Goal: Task Accomplishment & Management: Manage account settings

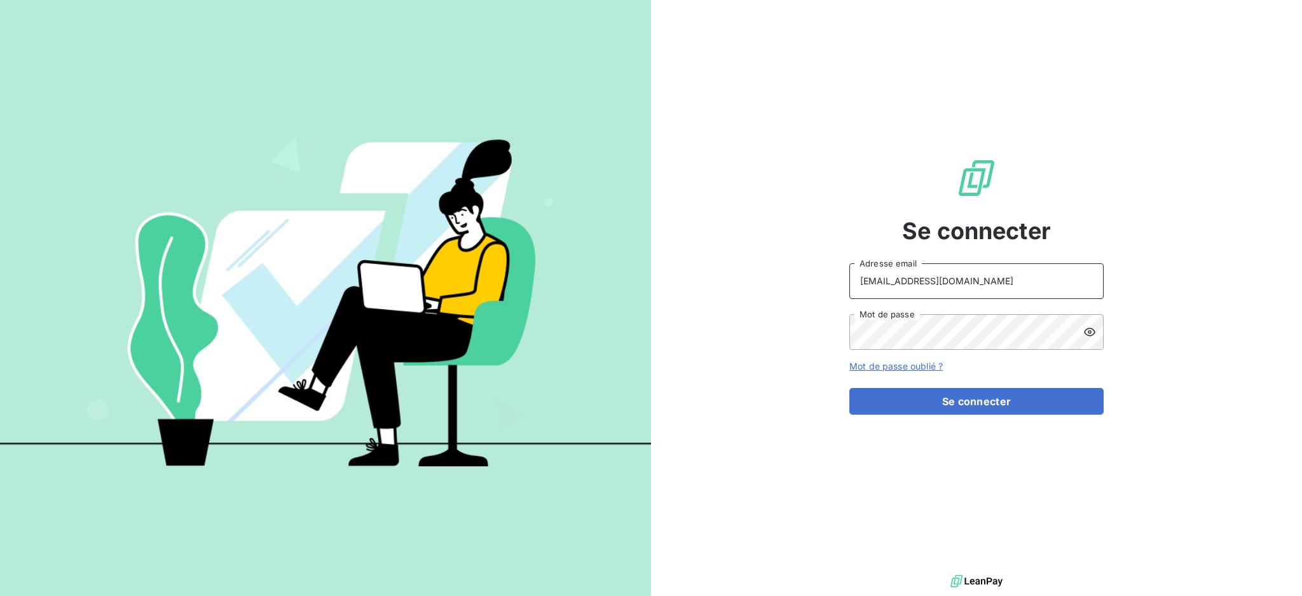
click at [989, 287] on input "[EMAIL_ADDRESS][DOMAIN_NAME]" at bounding box center [976, 281] width 254 height 36
type input "[EMAIL_ADDRESS][DOMAIN_NAME]"
click at [926, 407] on button "Se connecter" at bounding box center [976, 401] width 254 height 27
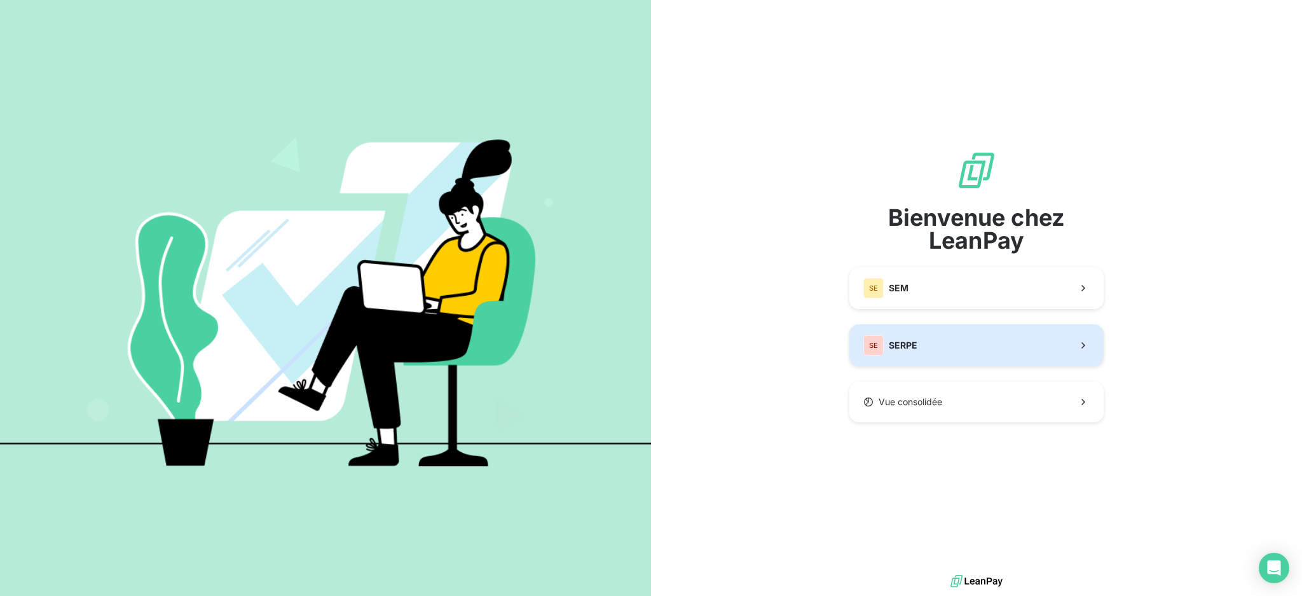
click at [914, 351] on span "SERPE" at bounding box center [903, 345] width 29 height 13
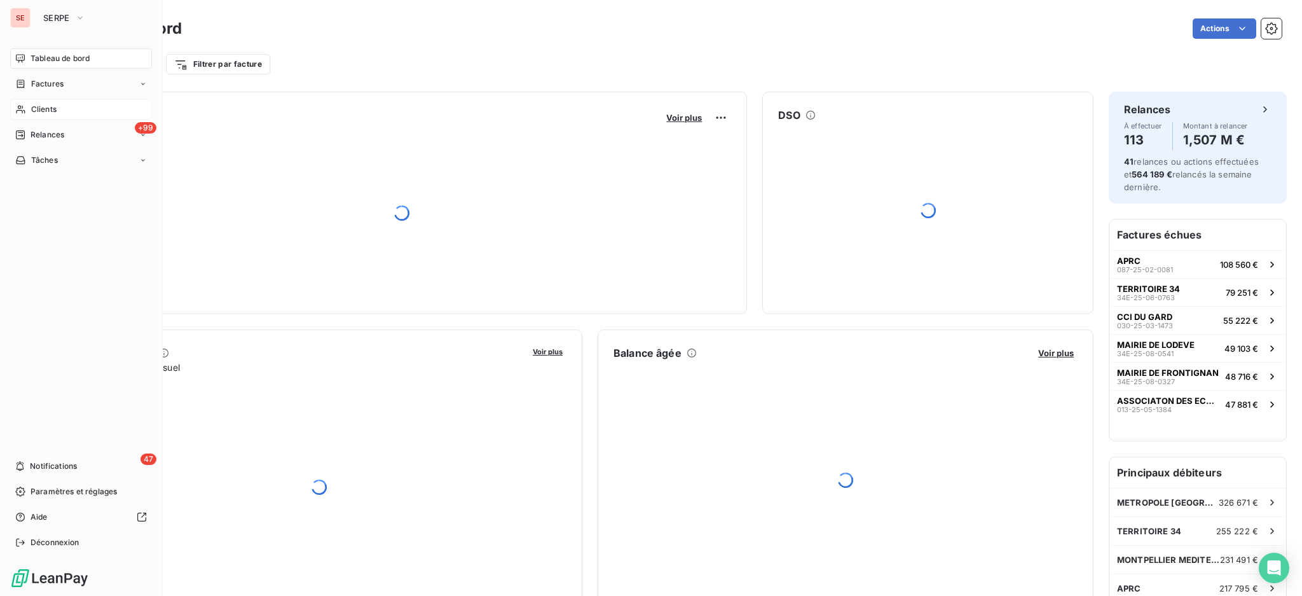
click at [36, 111] on span "Clients" at bounding box center [43, 109] width 25 height 11
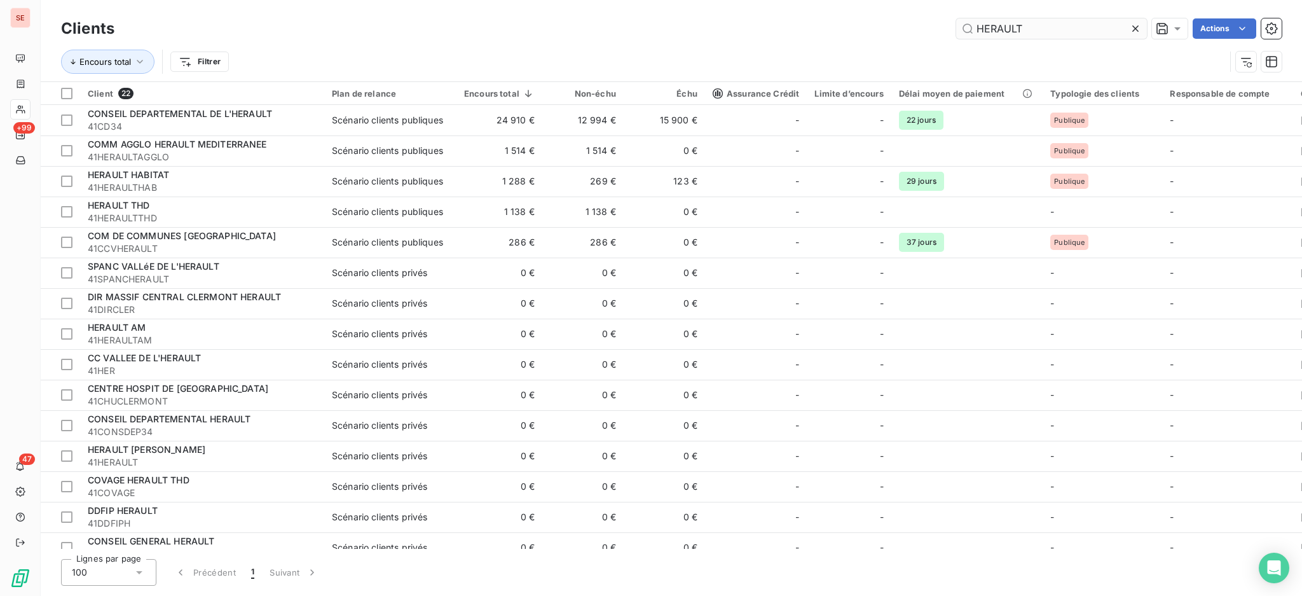
type input "HERAULT"
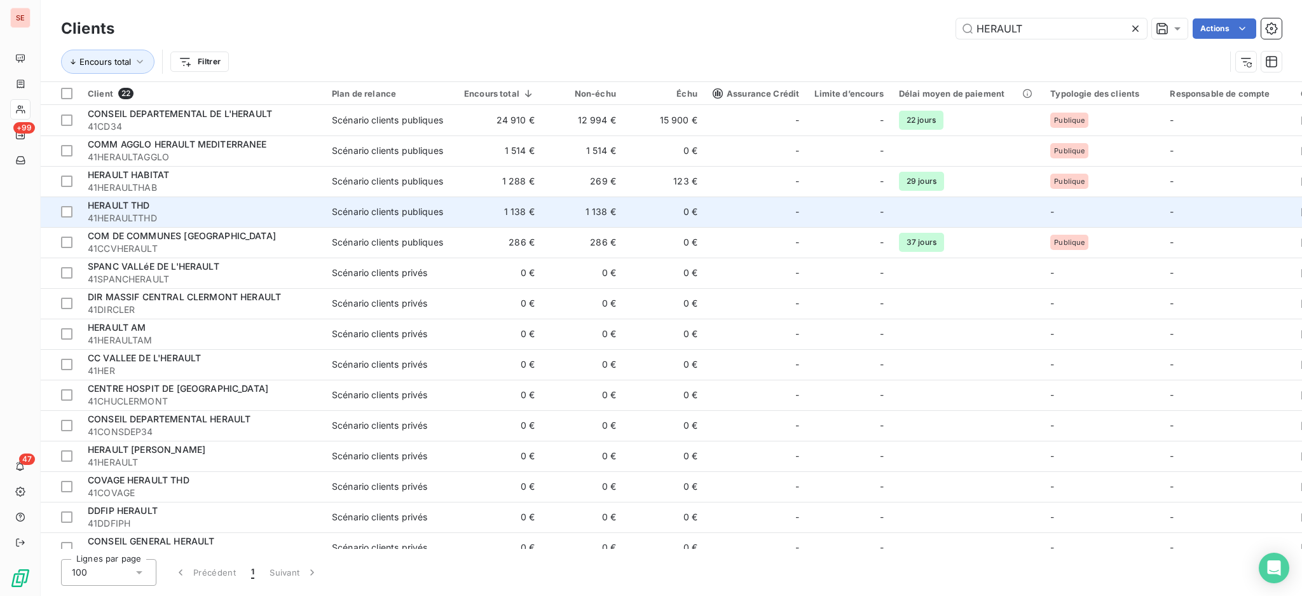
click at [266, 199] on div "HERAULT THD" at bounding box center [202, 205] width 229 height 13
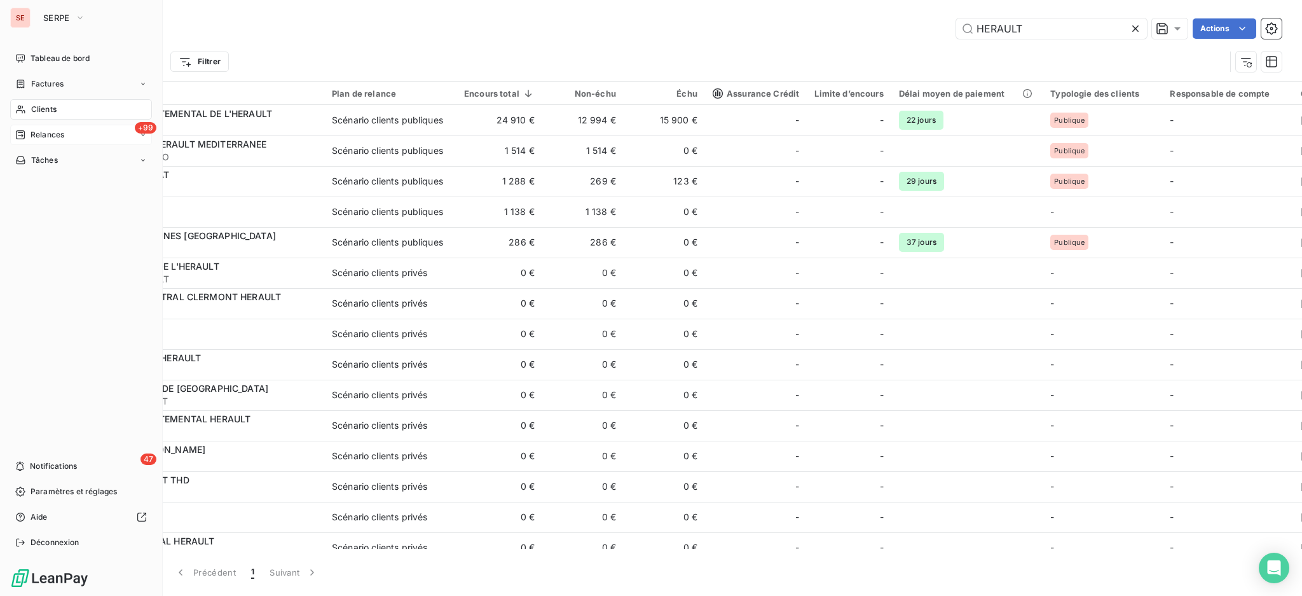
click at [57, 132] on span "Relances" at bounding box center [48, 134] width 34 height 11
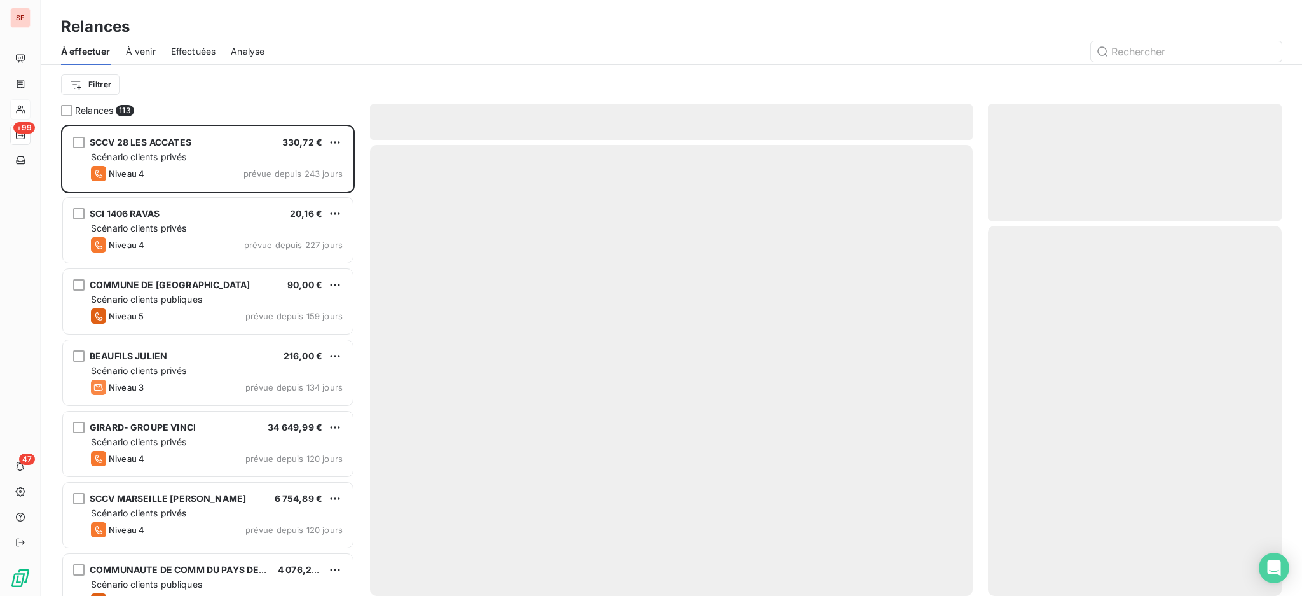
scroll to position [459, 280]
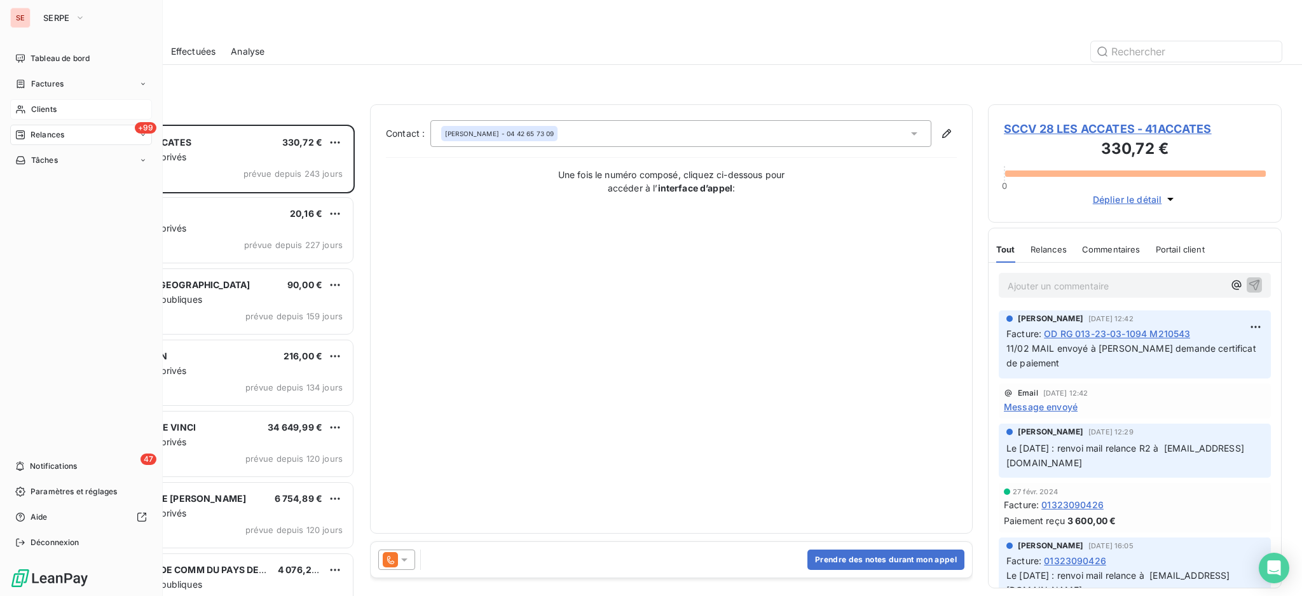
click at [46, 104] on span "Clients" at bounding box center [43, 109] width 25 height 11
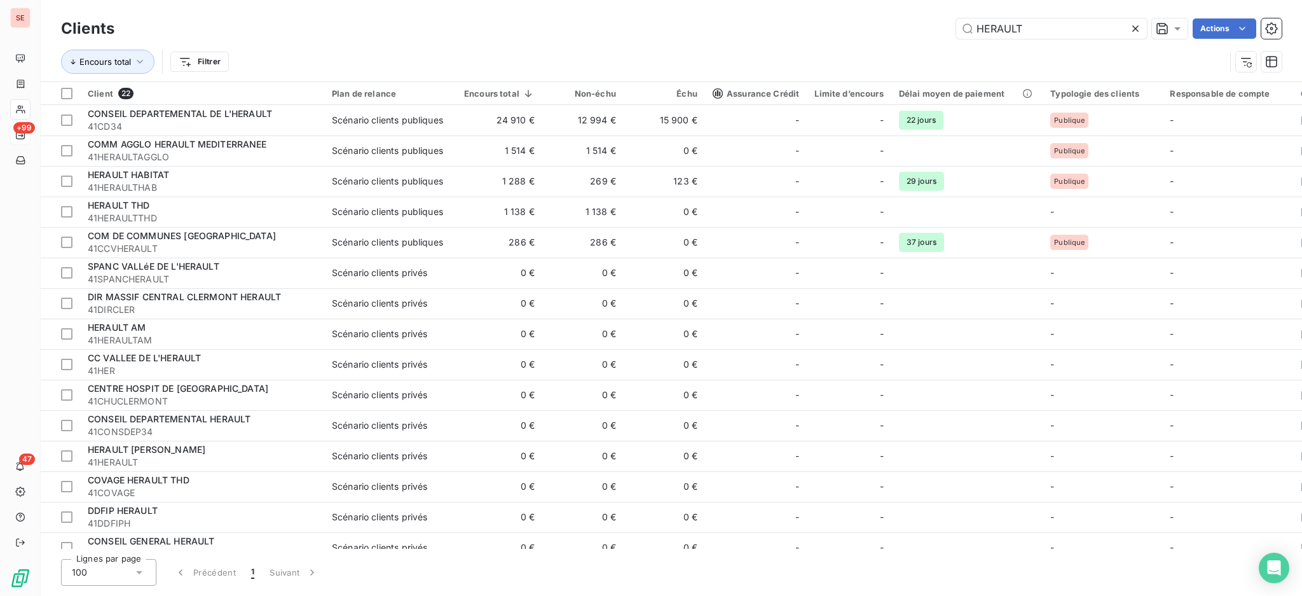
drag, startPoint x: 1039, startPoint y: 25, endPoint x: 844, endPoint y: 29, distance: 194.6
click at [886, 25] on div "HERAULT Actions" at bounding box center [706, 28] width 1152 height 20
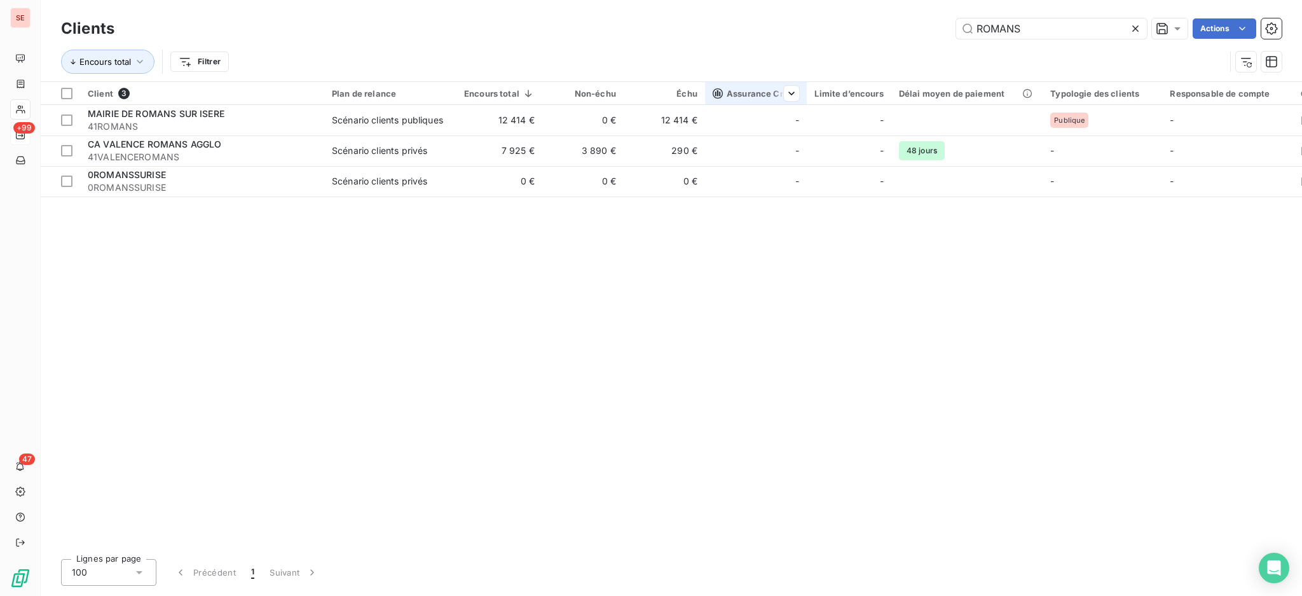
type input "ROMANS"
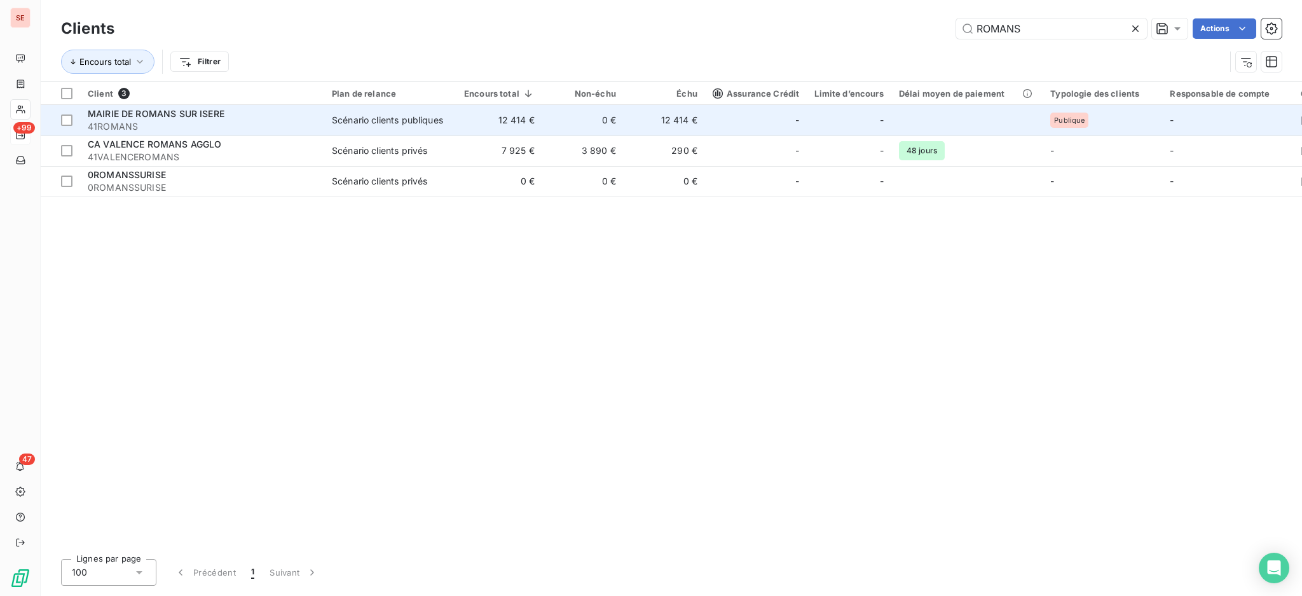
click at [337, 131] on td "Scénario clients publiques" at bounding box center [390, 120] width 132 height 31
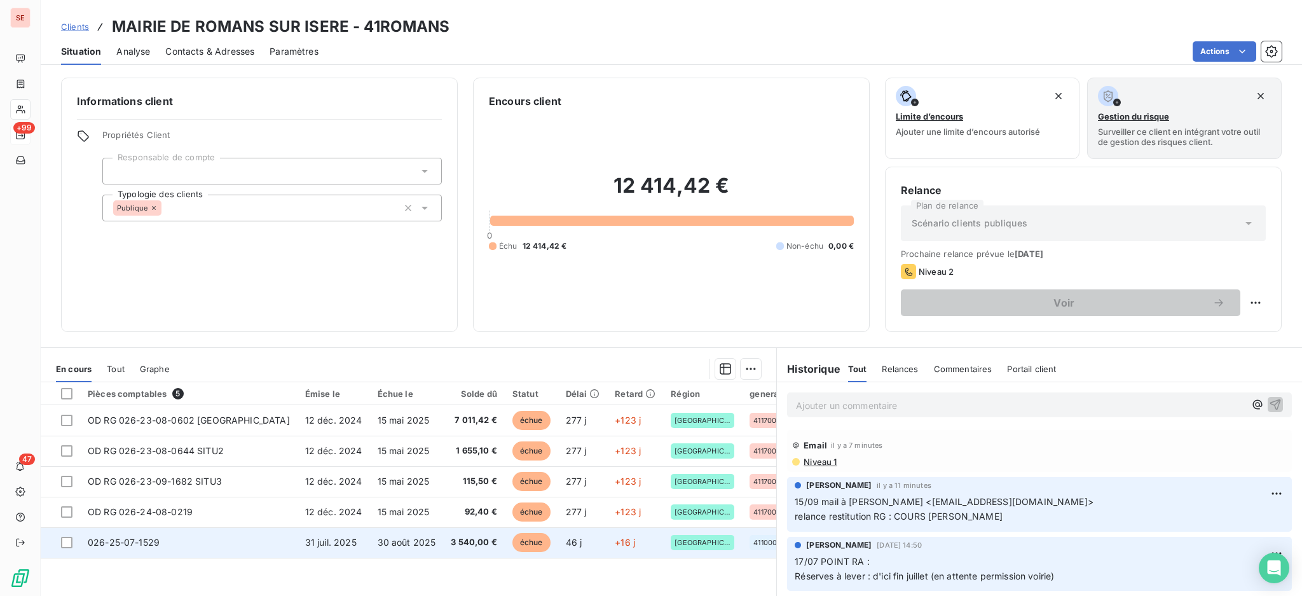
click at [378, 547] on span "30 août 2025" at bounding box center [407, 542] width 58 height 11
